Goal: Task Accomplishment & Management: Manage account settings

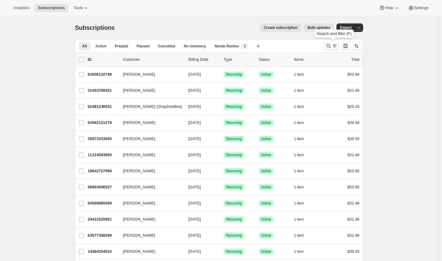
click at [328, 47] on icon "Search and filter results" at bounding box center [329, 46] width 6 height 6
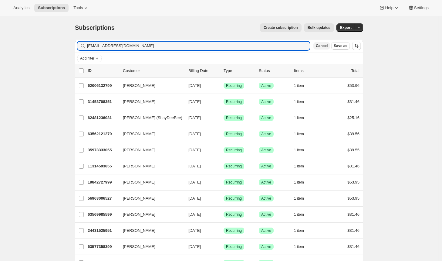
type input "[EMAIL_ADDRESS][DOMAIN_NAME]"
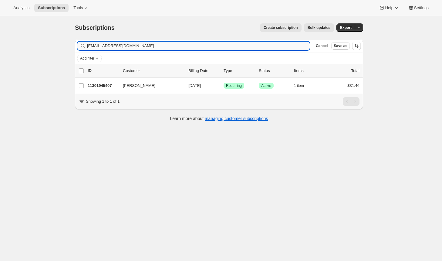
click at [209, 46] on input "[EMAIL_ADDRESS][DOMAIN_NAME]" at bounding box center [198, 46] width 223 height 8
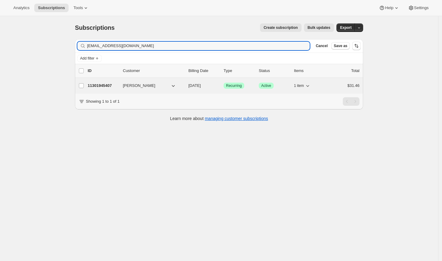
click at [116, 84] on p "11301945407" at bounding box center [103, 86] width 30 height 6
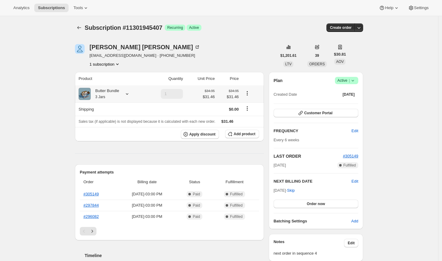
click at [127, 93] on icon at bounding box center [127, 94] width 6 height 6
click at [121, 141] on button "Edit box" at bounding box center [107, 142] width 90 height 8
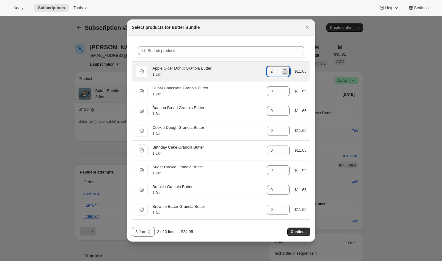
click at [284, 73] on icon ":rdp:" at bounding box center [285, 74] width 3 height 2
type input "1"
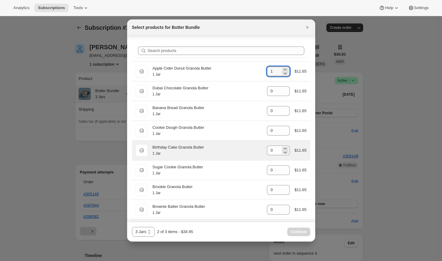
scroll to position [99, 0]
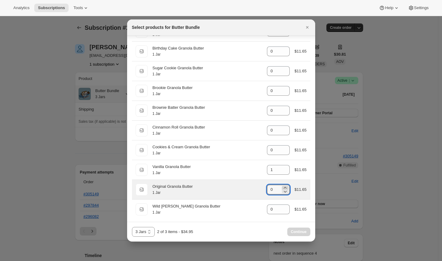
click at [282, 184] on icon ":rdp:" at bounding box center [285, 187] width 6 height 6
type input "1"
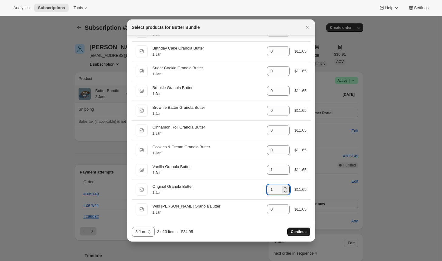
click at [296, 230] on span "Continue" at bounding box center [299, 231] width 16 height 5
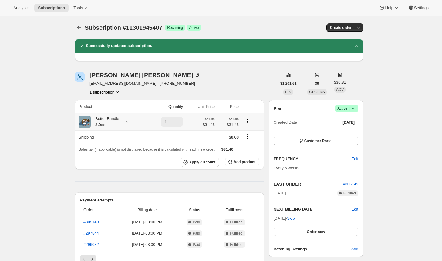
click at [129, 119] on icon at bounding box center [127, 122] width 6 height 6
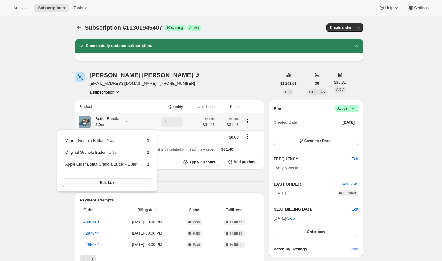
click at [133, 182] on button "Edit box" at bounding box center [107, 182] width 90 height 8
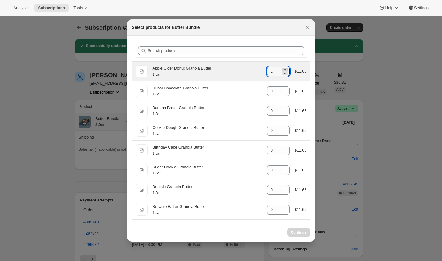
click at [282, 68] on icon ":rht:" at bounding box center [285, 69] width 6 height 6
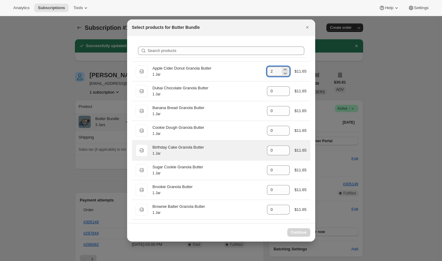
type input "1"
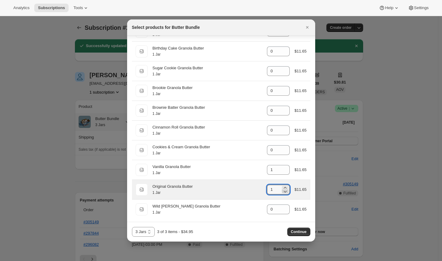
click at [282, 188] on icon ":rht:" at bounding box center [285, 191] width 6 height 6
type input "0"
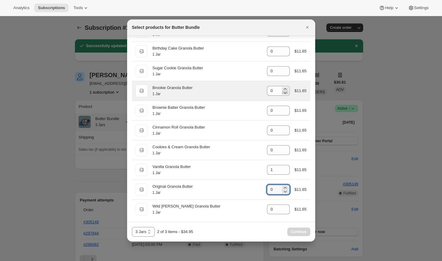
scroll to position [0, 0]
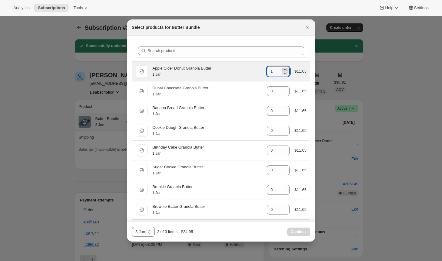
click at [284, 69] on icon ":rht:" at bounding box center [285, 70] width 3 height 2
type input "2"
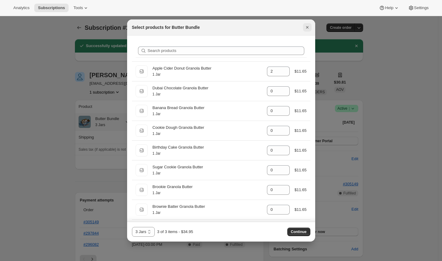
click at [307, 30] on icon "Close" at bounding box center [307, 27] width 6 height 6
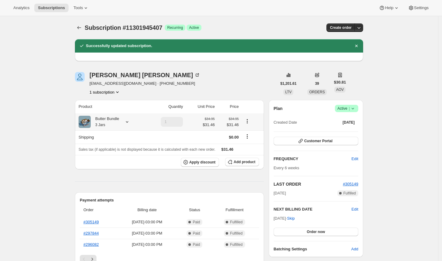
click at [127, 121] on icon at bounding box center [127, 122] width 6 height 6
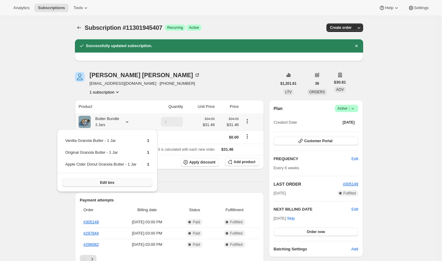
click at [128, 180] on button "Edit box" at bounding box center [107, 182] width 90 height 8
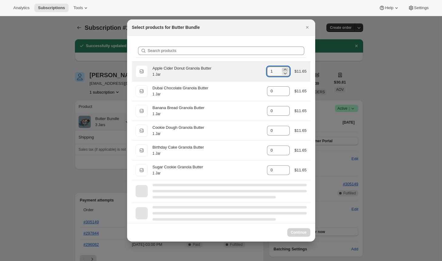
click at [282, 69] on icon ":rj0:" at bounding box center [285, 69] width 6 height 6
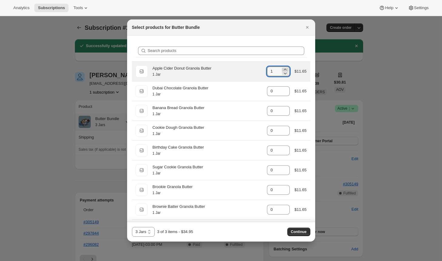
click at [283, 69] on icon ":rj0:" at bounding box center [285, 69] width 6 height 6
type input "2"
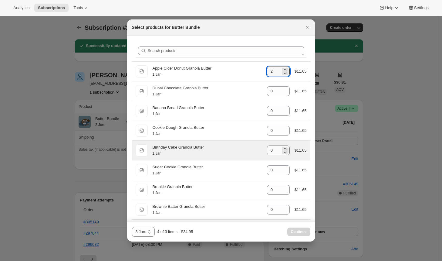
scroll to position [99, 0]
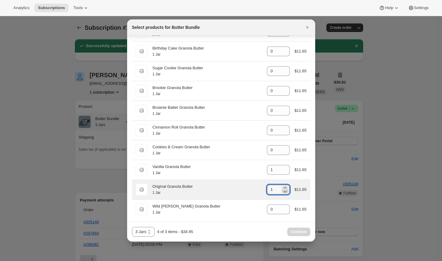
click at [282, 188] on icon ":rj0:" at bounding box center [285, 191] width 6 height 6
type input "0"
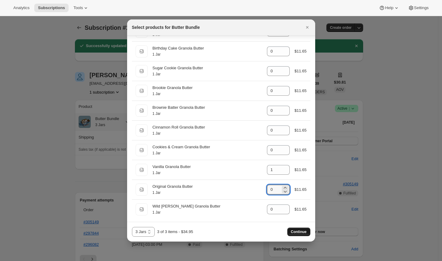
click at [296, 234] on span "Continue" at bounding box center [299, 231] width 16 height 5
